Goal: Obtain resource: Download file/media

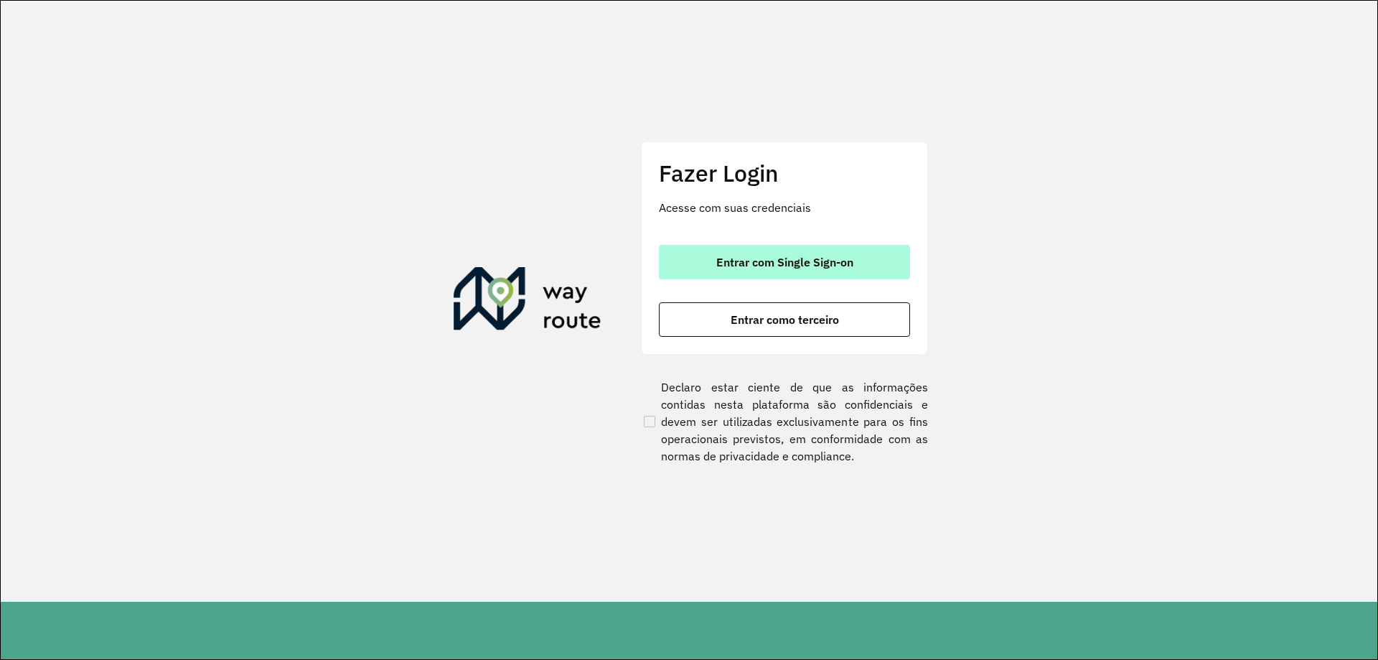
click at [867, 251] on button "Entrar com Single Sign-on" at bounding box center [784, 262] width 251 height 34
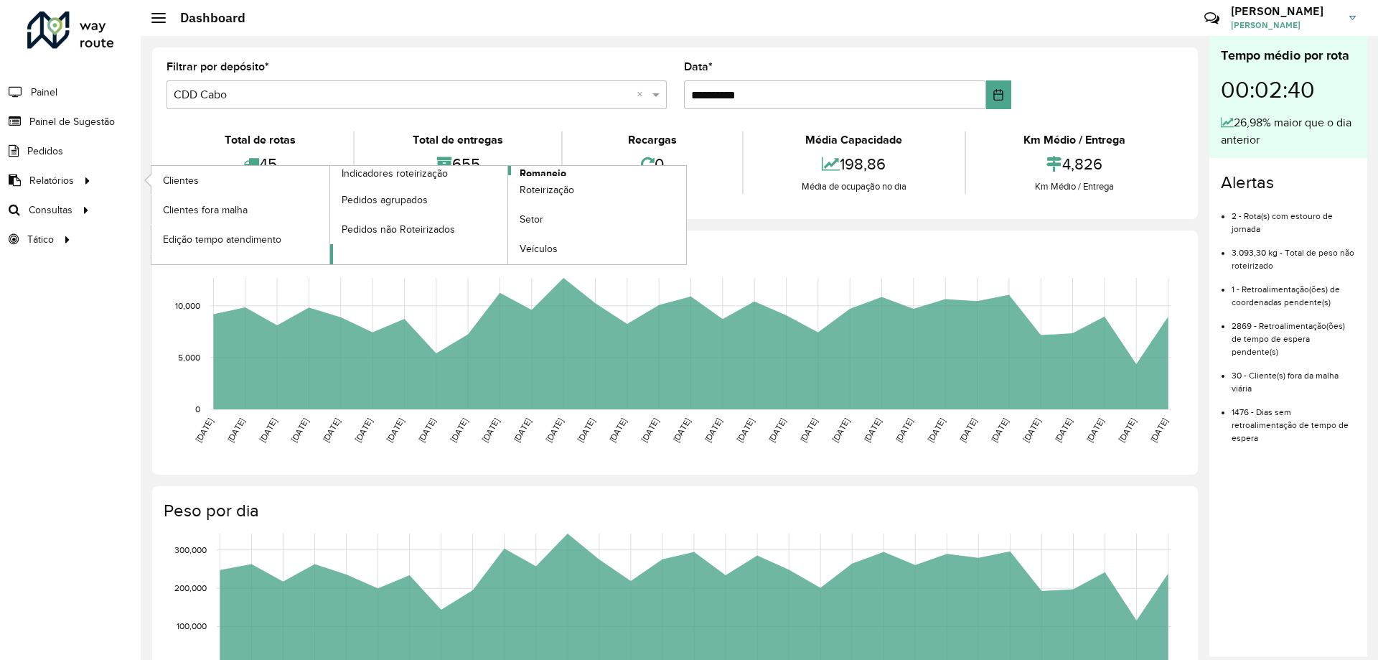
click at [532, 173] on span "Romaneio" at bounding box center [543, 173] width 47 height 15
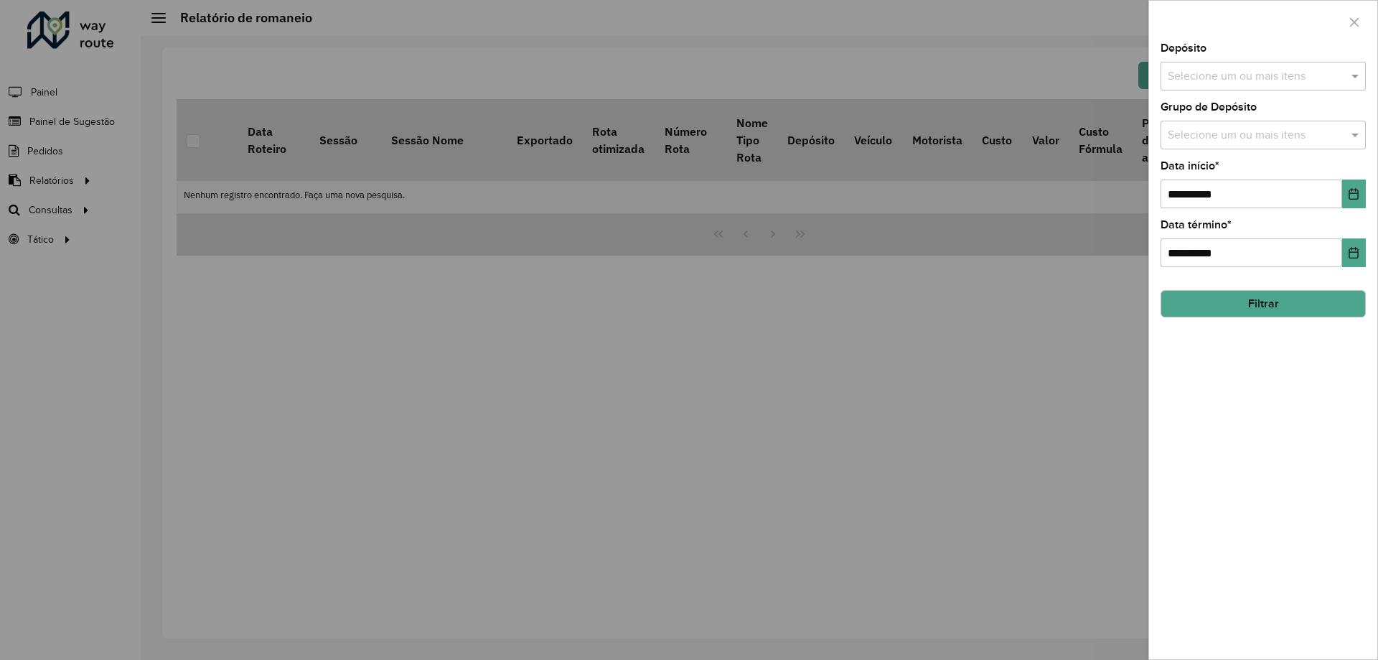
click at [1195, 59] on div "Depósito Selecione um ou mais itens" at bounding box center [1263, 66] width 205 height 47
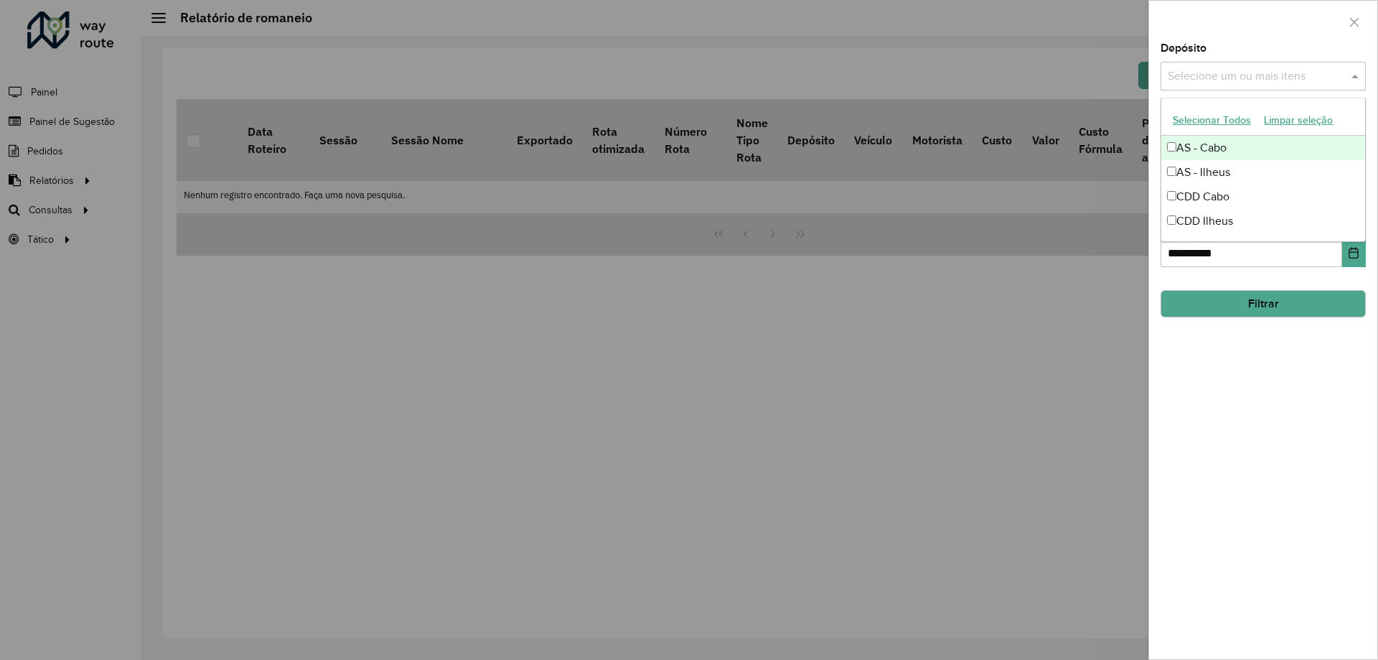
click at [1203, 72] on input "text" at bounding box center [1256, 76] width 184 height 17
click at [1208, 215] on div "CDD Ilheus" at bounding box center [1263, 221] width 204 height 24
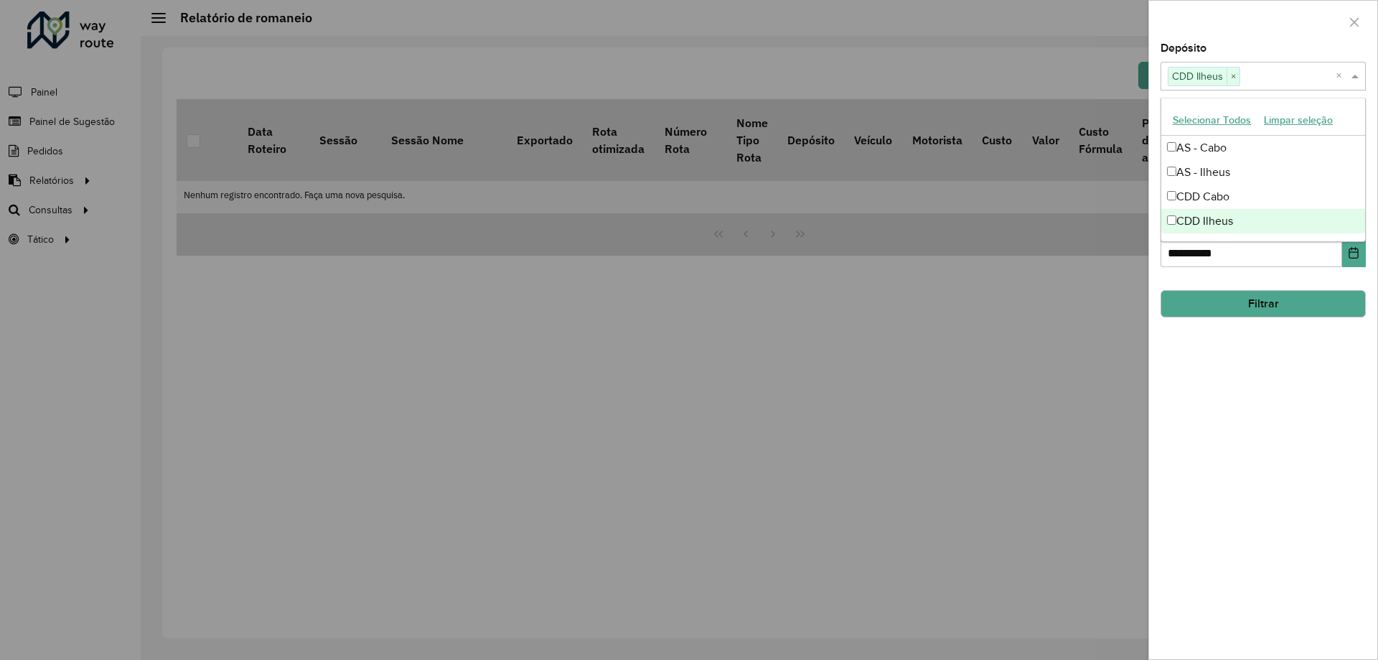
click at [1021, 253] on div at bounding box center [689, 330] width 1378 height 660
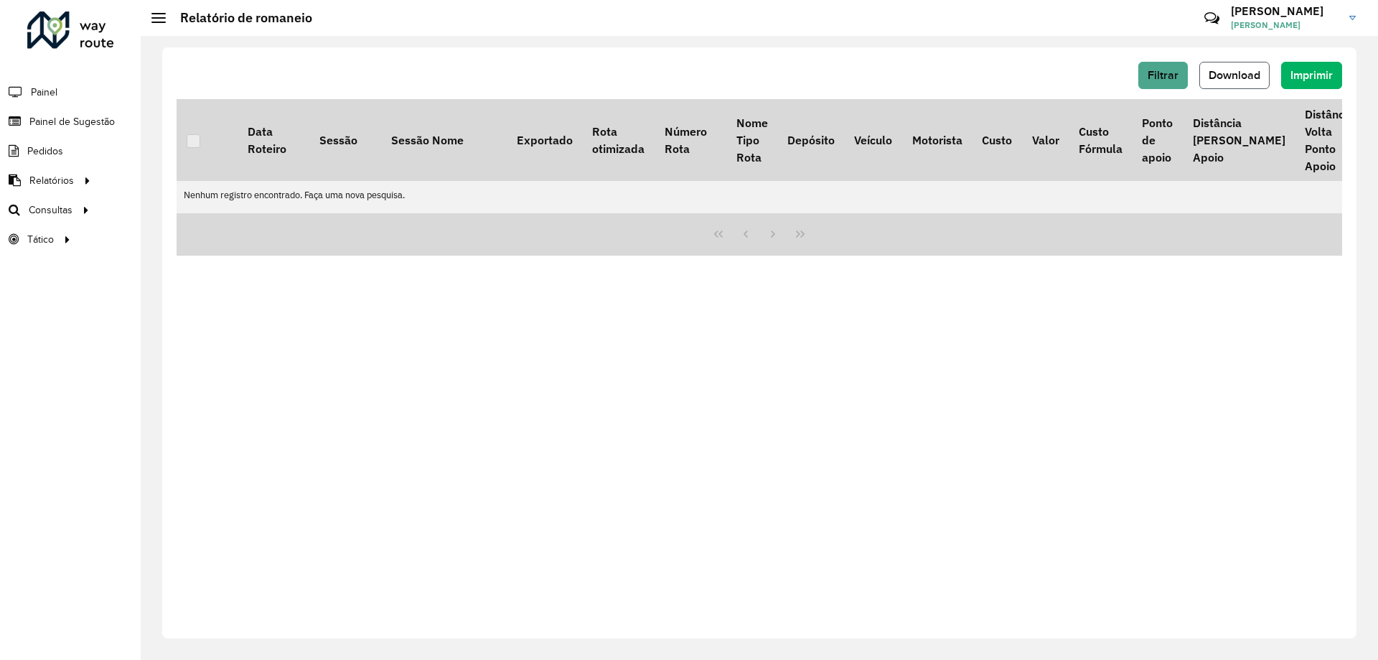
click at [1242, 76] on span "Download" at bounding box center [1235, 75] width 52 height 12
click at [1174, 74] on span "Filtrar" at bounding box center [1163, 75] width 31 height 12
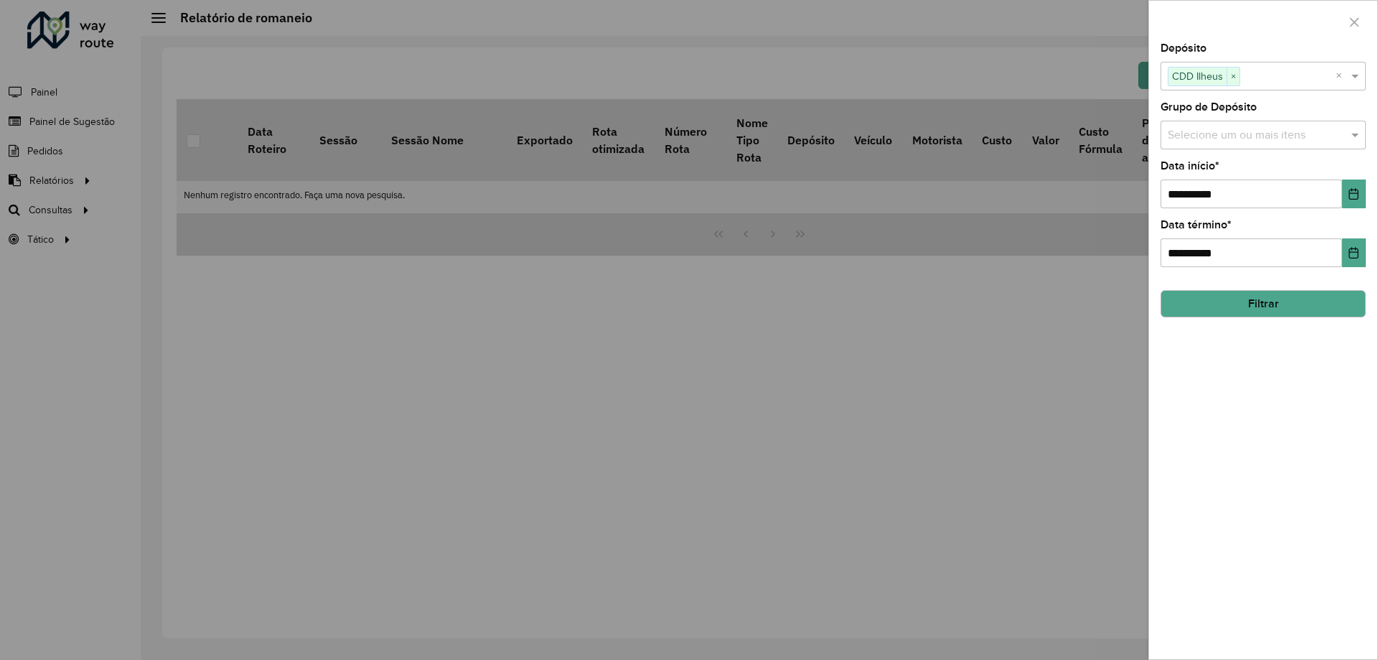
click at [1289, 298] on button "Filtrar" at bounding box center [1263, 303] width 205 height 27
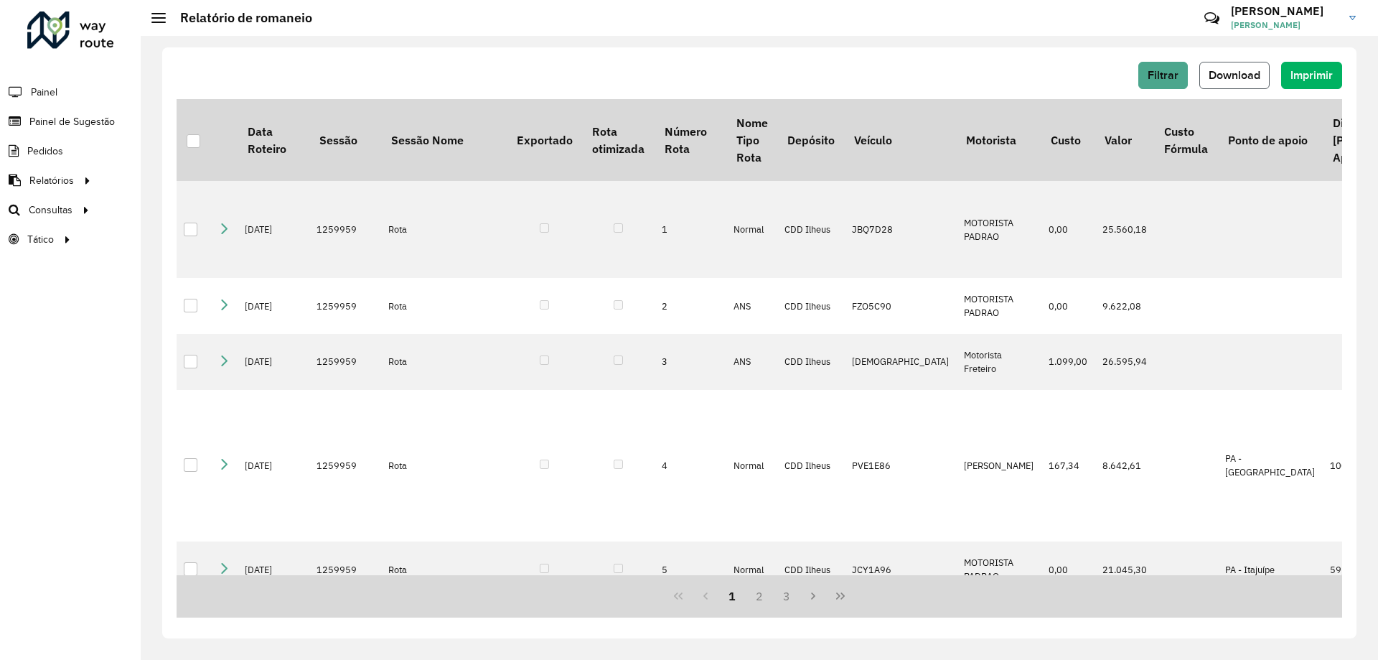
click at [1256, 79] on span "Download" at bounding box center [1235, 75] width 52 height 12
